Goal: Task Accomplishment & Management: Manage account settings

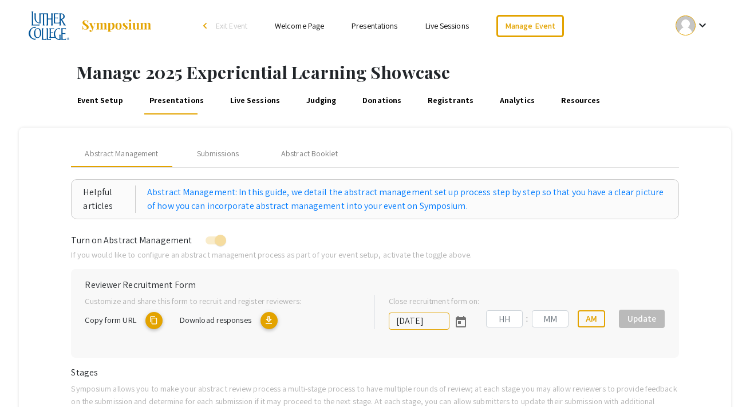
type input "[DATE]"
type input "11"
type input "59"
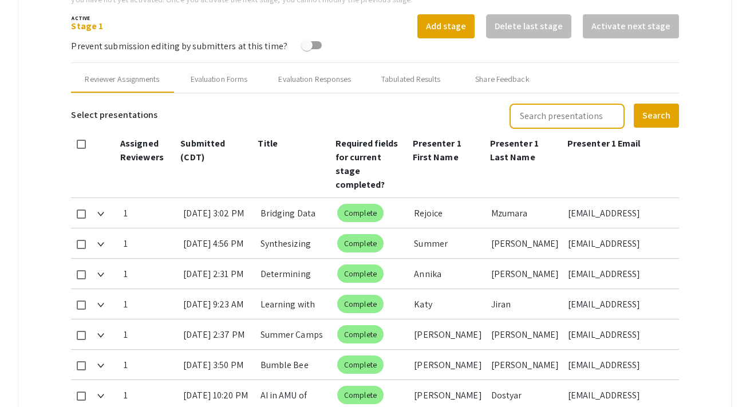
scroll to position [784, 0]
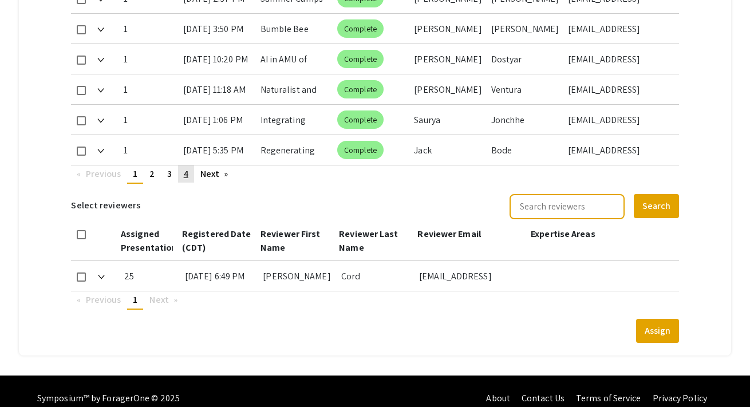
click at [191, 165] on link "page 4" at bounding box center [186, 173] width 16 height 17
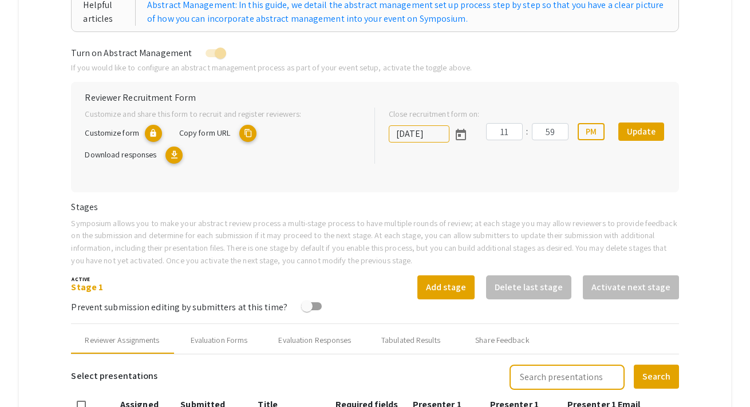
scroll to position [0, 0]
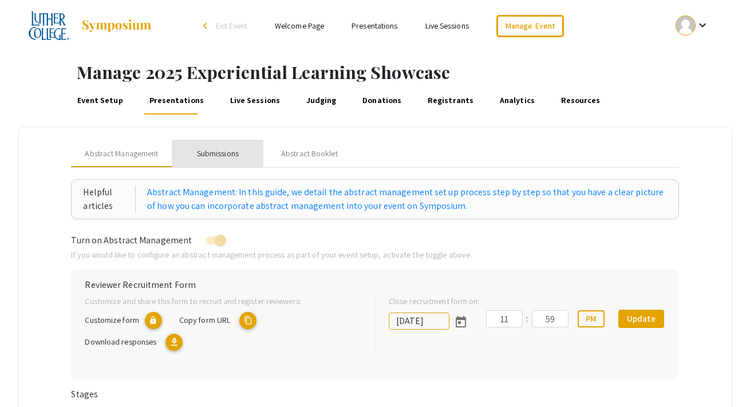
click at [221, 155] on div "Submissions" at bounding box center [218, 154] width 42 height 12
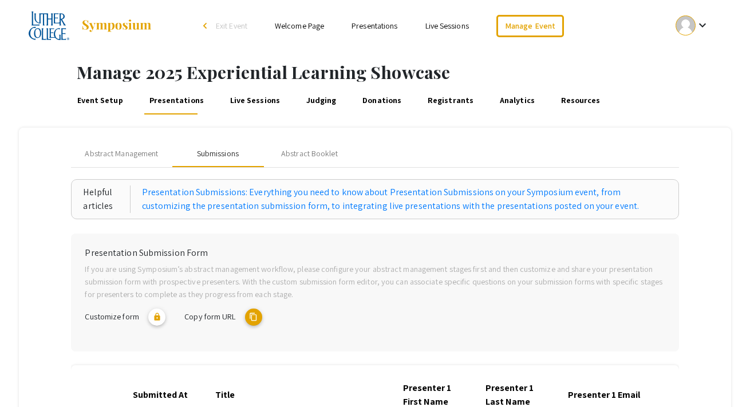
scroll to position [403, 0]
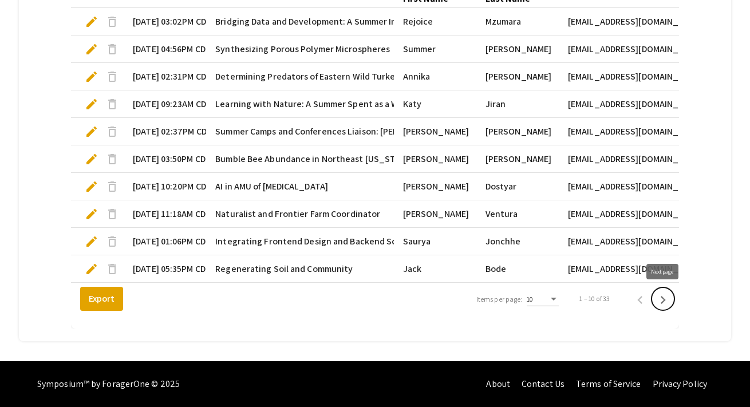
click at [662, 294] on icon "Next page" at bounding box center [663, 300] width 16 height 16
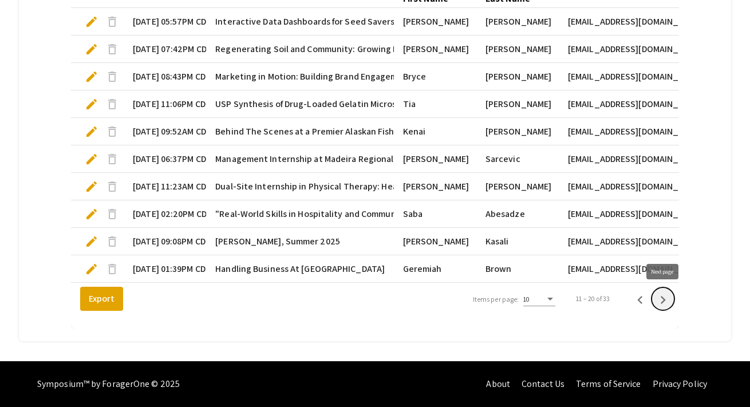
click at [662, 294] on icon "Next page" at bounding box center [663, 300] width 16 height 16
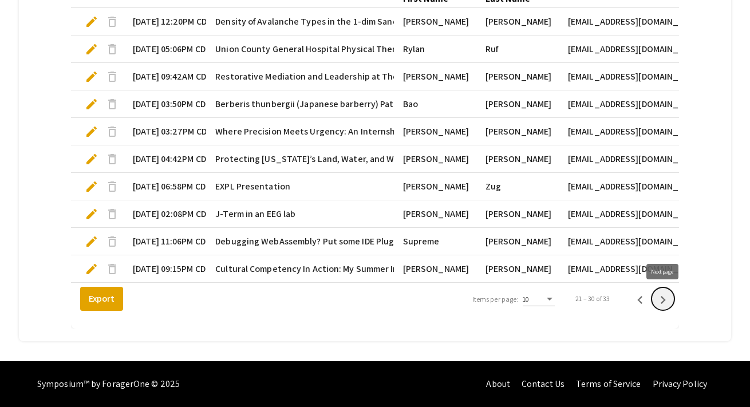
click at [662, 294] on icon "Next page" at bounding box center [663, 300] width 16 height 16
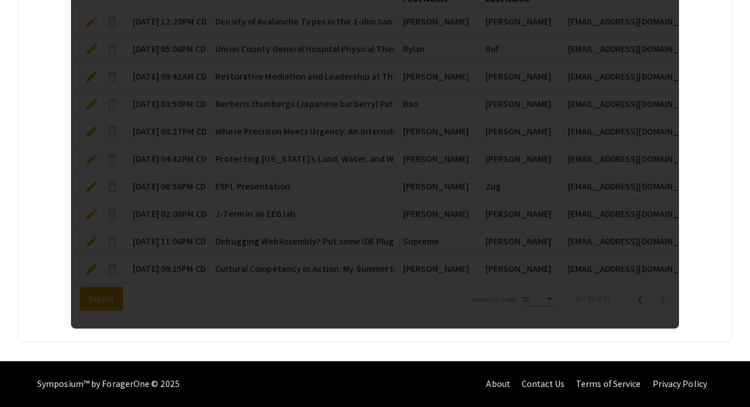
scroll to position [299, 0]
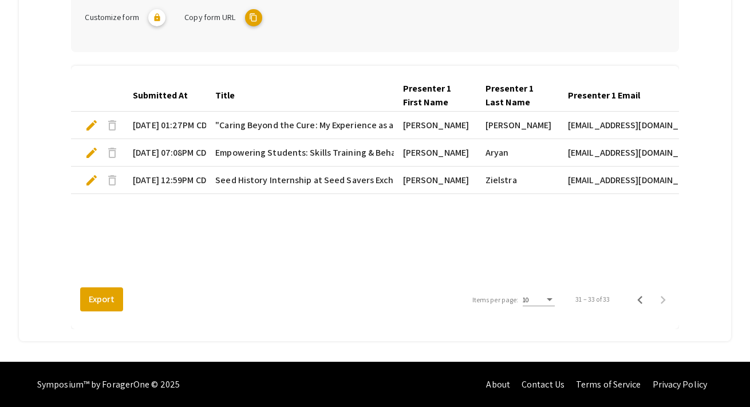
click at [92, 180] on span "edit" at bounding box center [92, 180] width 14 height 14
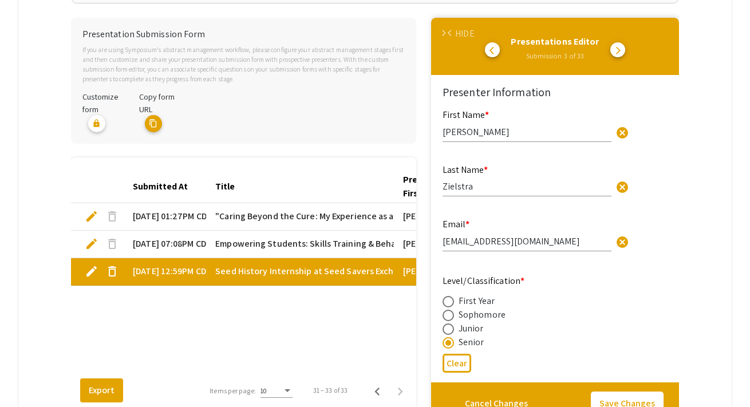
scroll to position [209, 0]
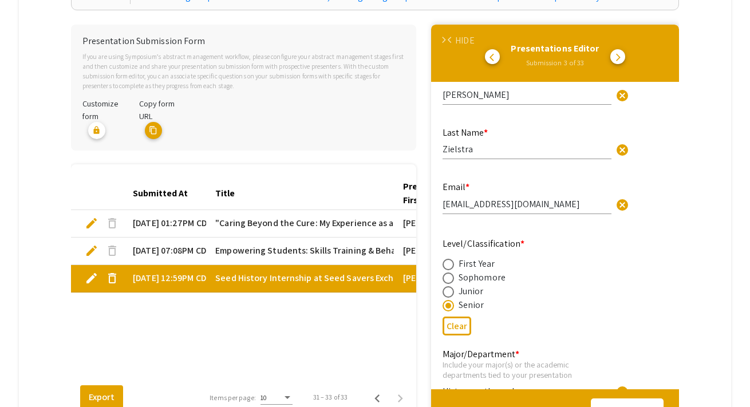
type input "1"
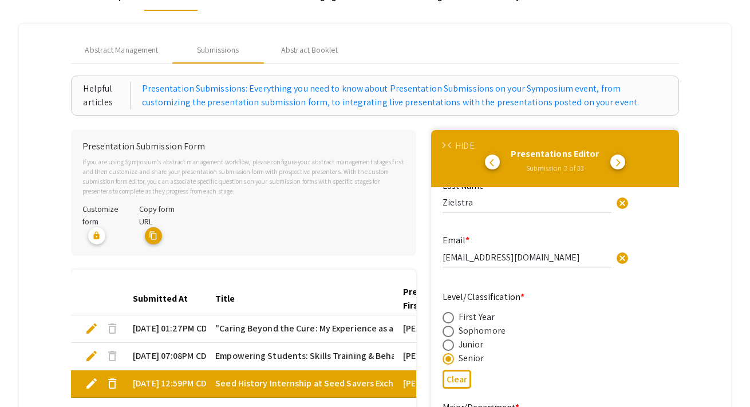
scroll to position [0, 0]
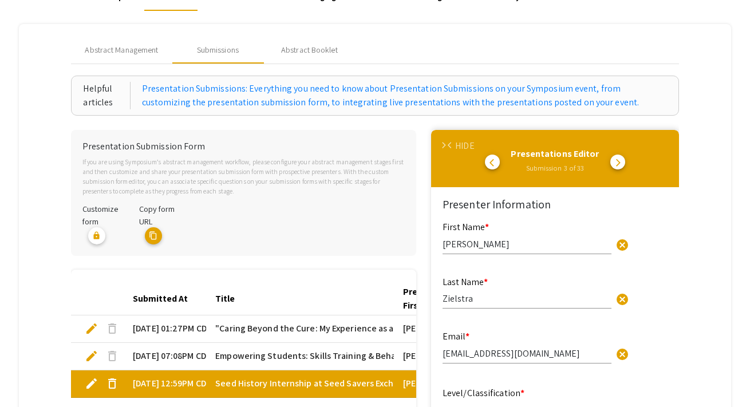
click at [449, 145] on span "arrow_back_ios" at bounding box center [451, 145] width 7 height 7
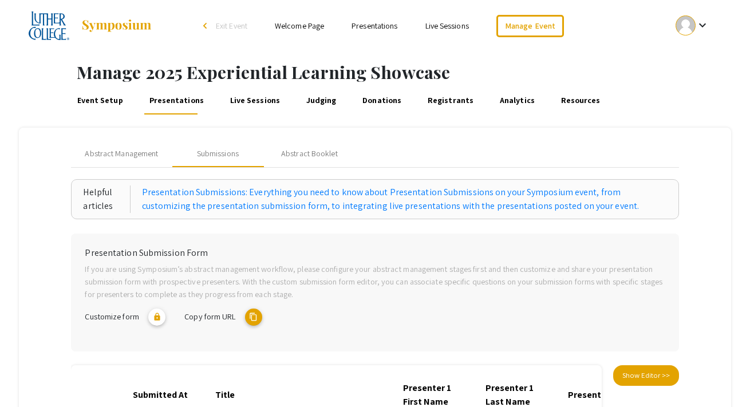
click at [96, 102] on link "Event Setup" at bounding box center [100, 100] width 50 height 27
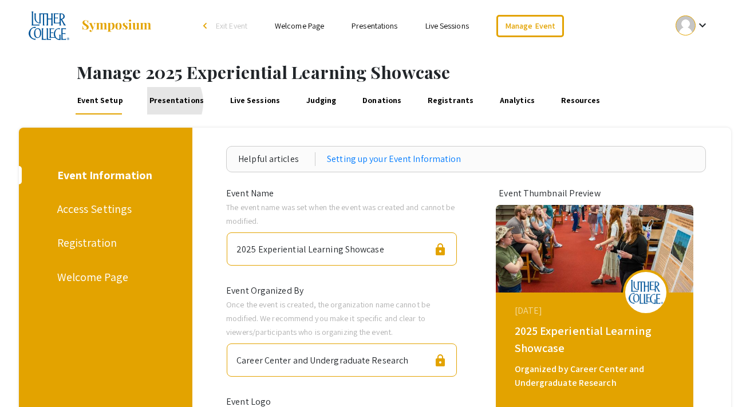
click at [156, 102] on link "Presentations" at bounding box center [176, 100] width 58 height 27
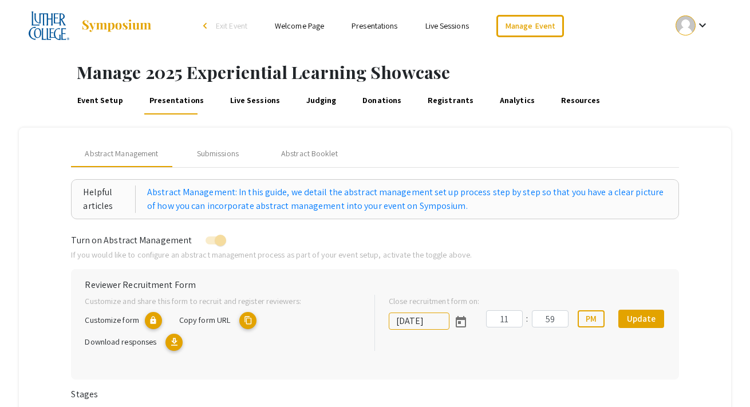
click at [108, 103] on link "Event Setup" at bounding box center [100, 100] width 50 height 27
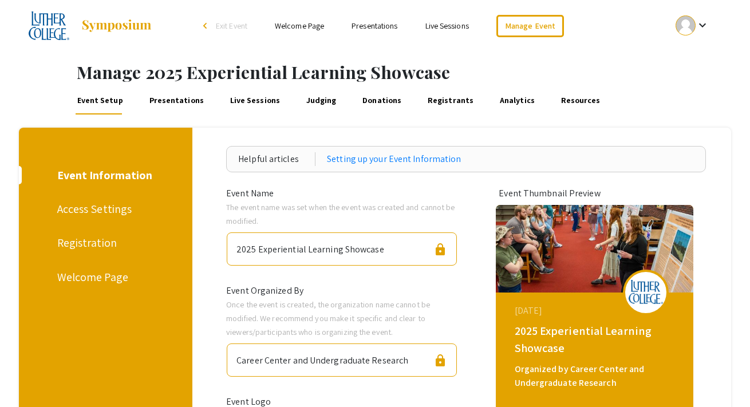
click at [101, 281] on div "Welcome Page" at bounding box center [103, 276] width 93 height 17
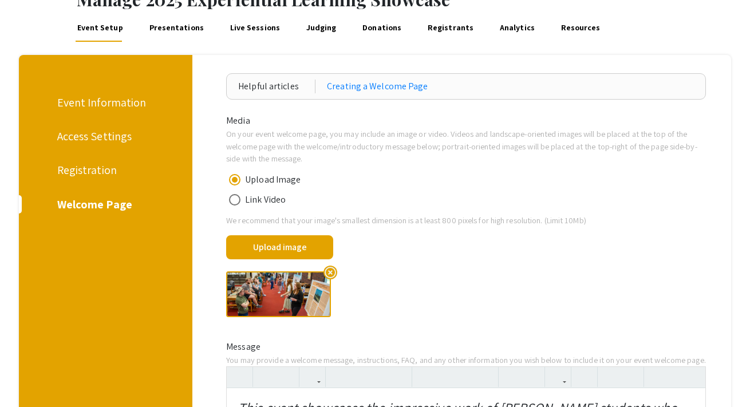
scroll to position [232, 0]
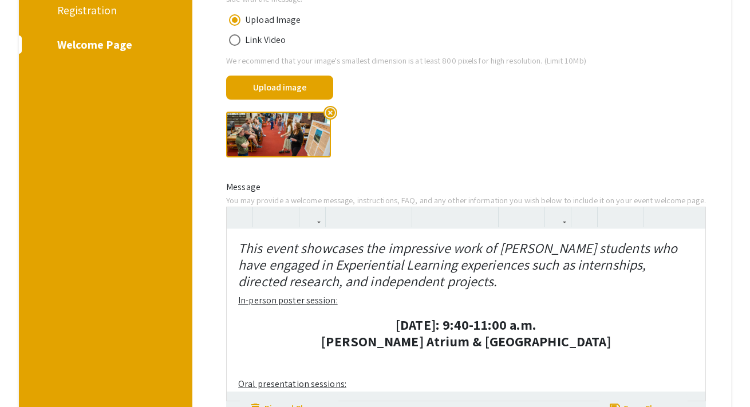
click at [330, 113] on span "highlight_off" at bounding box center [330, 113] width 14 height 14
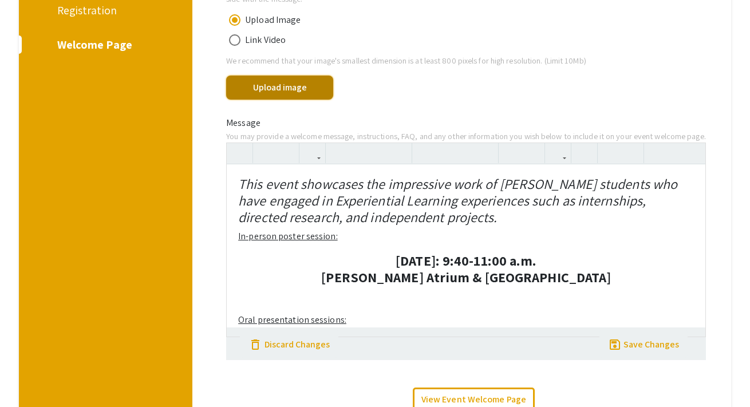
click at [295, 91] on button "Upload image" at bounding box center [279, 88] width 107 height 24
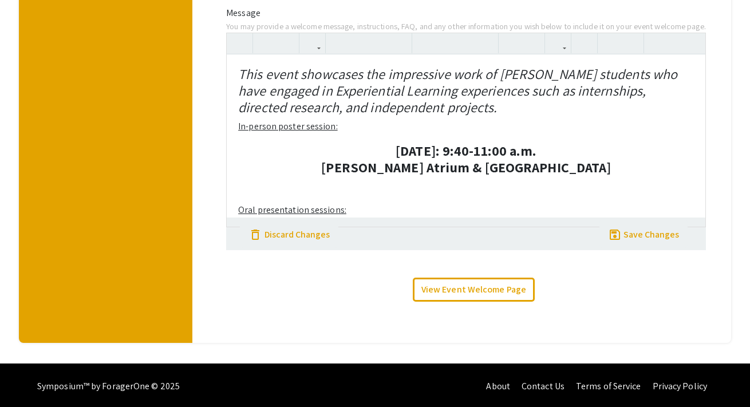
scroll to position [421, 0]
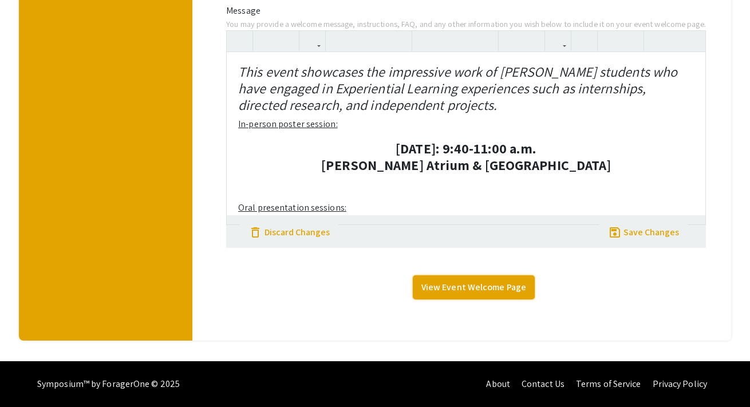
click at [458, 285] on link "View Event Welcome Page" at bounding box center [474, 287] width 122 height 24
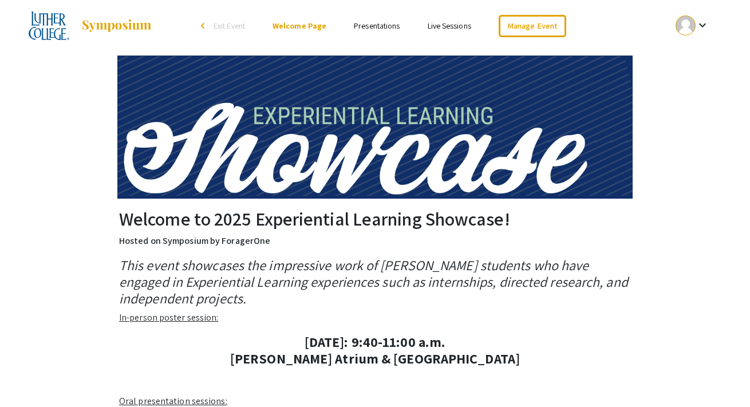
click at [375, 25] on link "Presentations" at bounding box center [377, 26] width 46 height 10
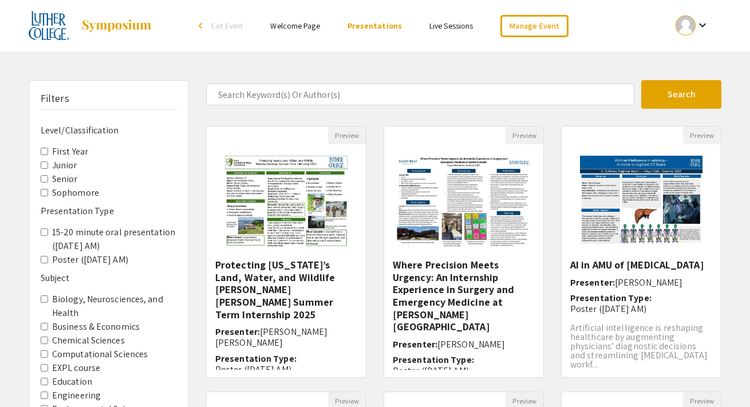
click at [452, 29] on link "Live Sessions" at bounding box center [450, 26] width 43 height 10
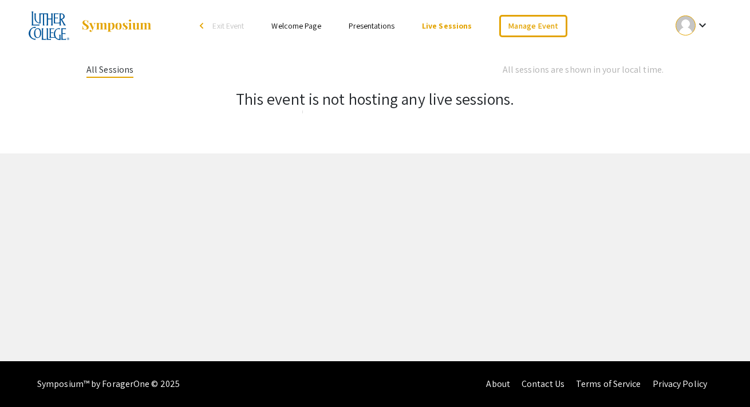
click at [300, 30] on link "Welcome Page" at bounding box center [295, 26] width 49 height 10
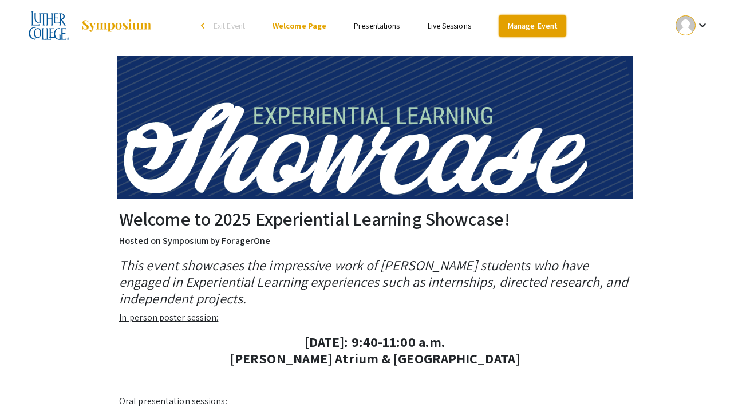
click at [534, 24] on link "Manage Event" at bounding box center [533, 26] width 68 height 22
